Goal: Information Seeking & Learning: Understand process/instructions

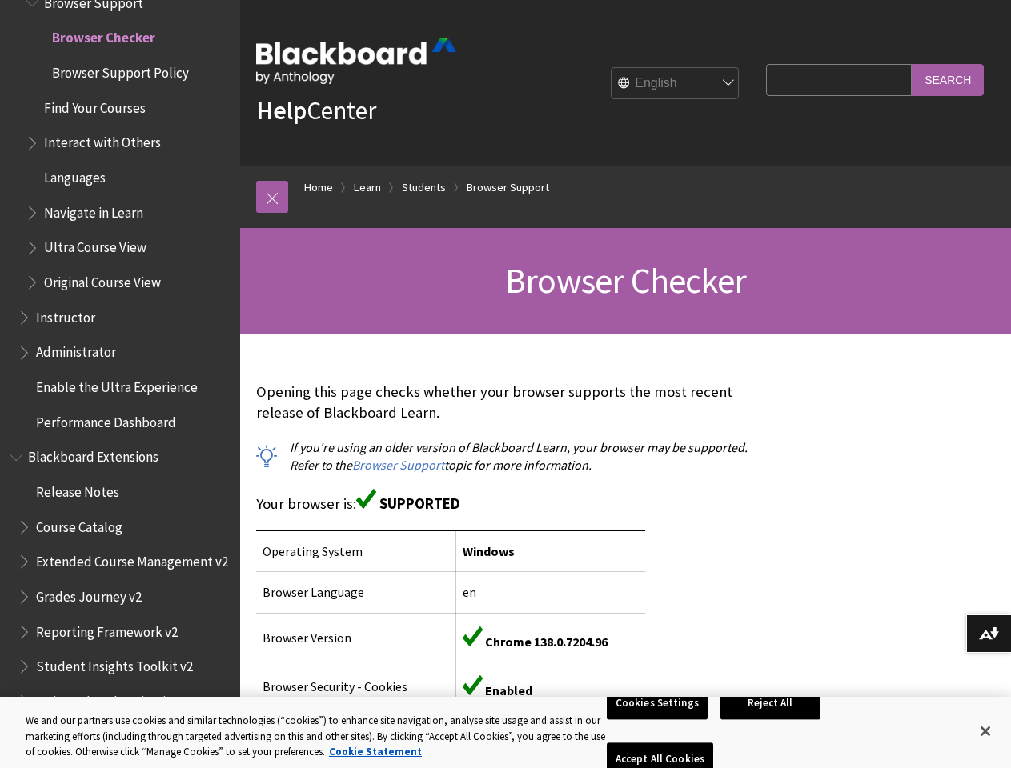
click at [505, 384] on p "Opening this page checks whether your browser supports the most recent release …" at bounding box center [507, 403] width 502 height 42
click at [272, 197] on link at bounding box center [272, 197] width 32 height 32
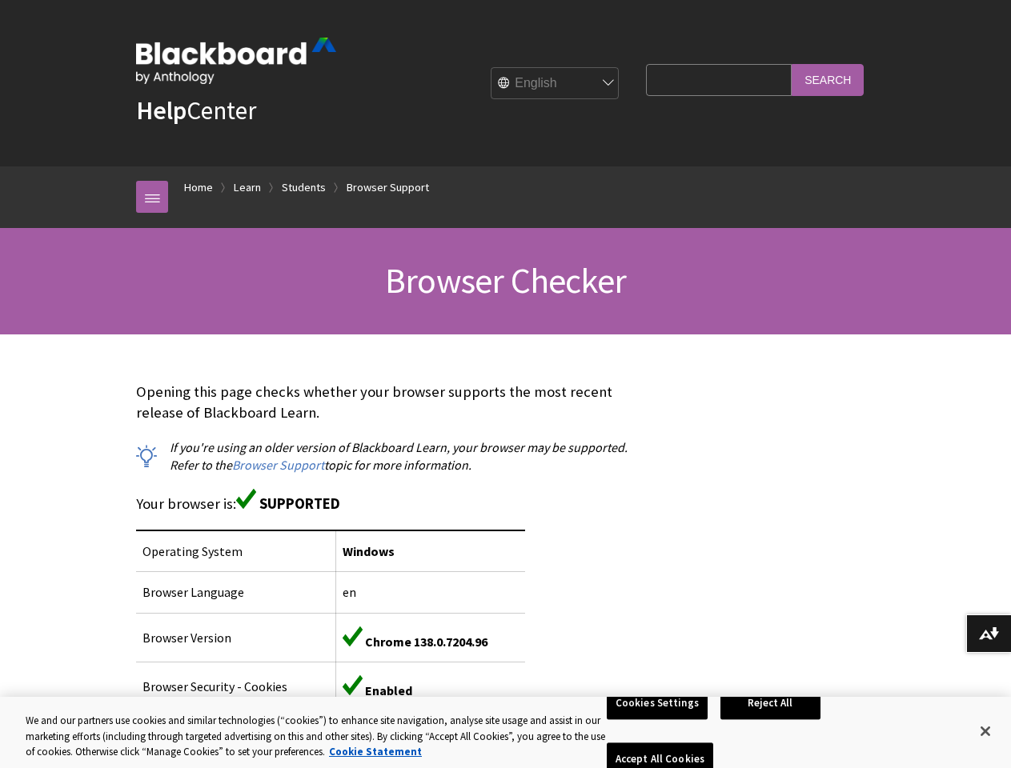
click at [988, 634] on button "Download alternative formats ..." at bounding box center [988, 634] width 45 height 38
click at [659, 720] on button "Cookies Settings" at bounding box center [657, 704] width 101 height 34
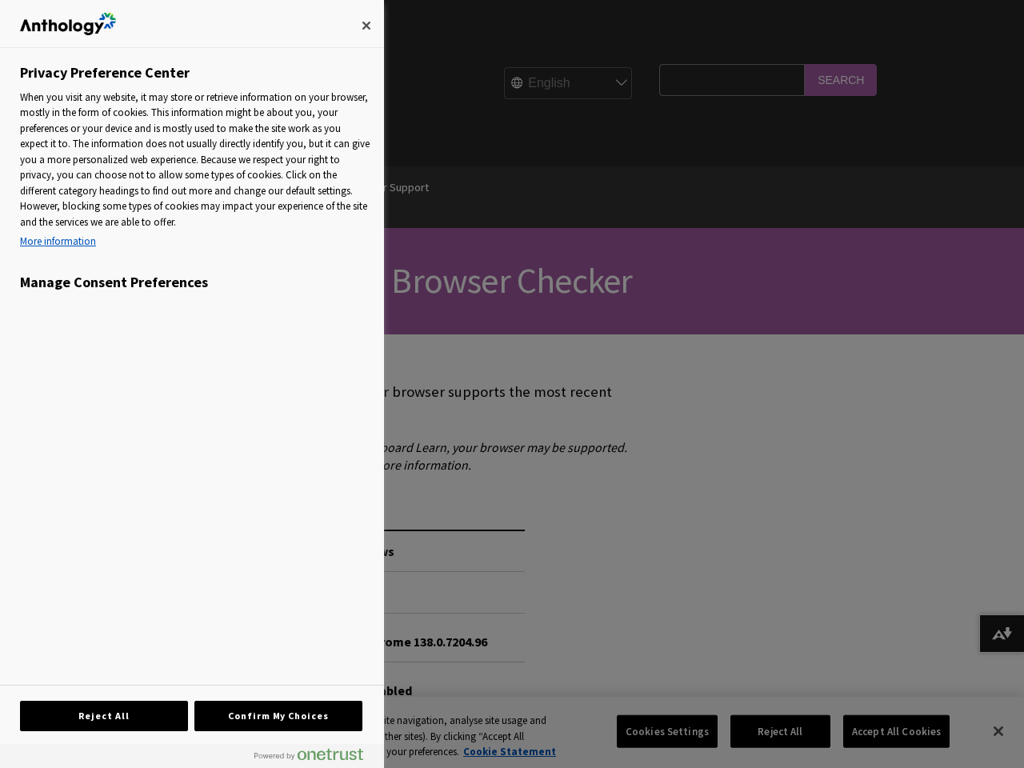
click at [773, 731] on div at bounding box center [512, 384] width 1024 height 768
click at [886, 731] on div at bounding box center [512, 384] width 1024 height 768
click at [985, 731] on div at bounding box center [512, 384] width 1024 height 768
